Goal: Information Seeking & Learning: Learn about a topic

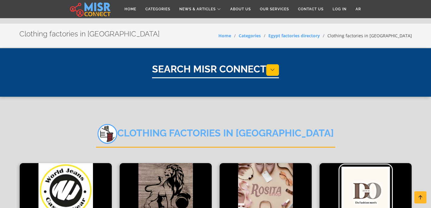
select select "**********"
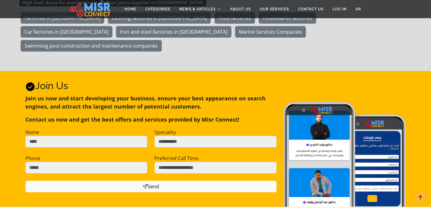
scroll to position [605, 0]
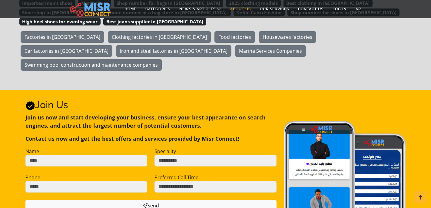
click at [247, 5] on link "About Us" at bounding box center [241, 9] width 30 height 12
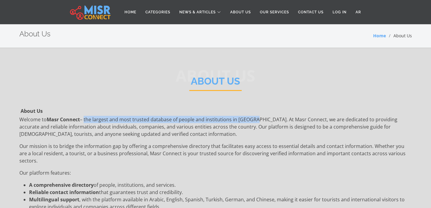
drag, startPoint x: 84, startPoint y: 118, endPoint x: 251, endPoint y: 116, distance: 167.6
click at [251, 116] on p "Welcome to Masr Connect – the largest and most trusted database of people and i…" at bounding box center [215, 127] width 393 height 22
copy p "the largest and most trusted database of people and institutions in [GEOGRAPHIC…"
